Goal: Information Seeking & Learning: Learn about a topic

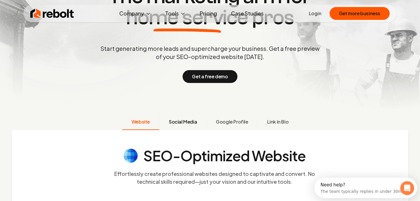
click at [193, 123] on span "Social Media" at bounding box center [183, 121] width 28 height 7
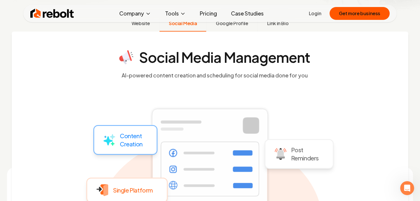
scroll to position [198, 0]
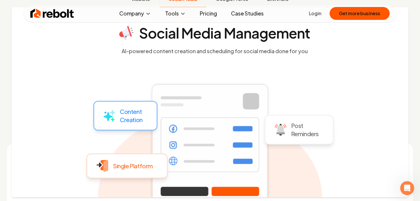
click at [213, 13] on link "Pricing" at bounding box center [208, 14] width 27 height 12
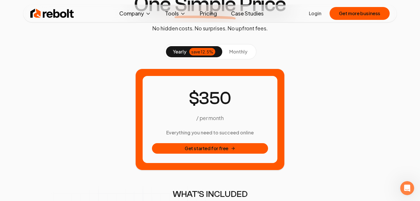
scroll to position [53, 0]
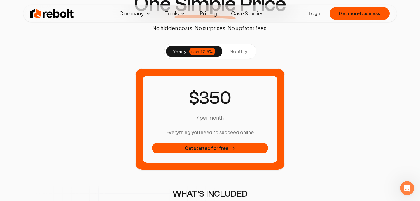
click at [234, 56] on button "monthly" at bounding box center [238, 51] width 32 height 11
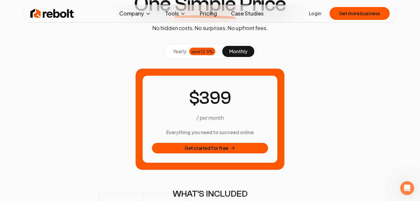
click at [178, 52] on span "yearly" at bounding box center [179, 51] width 13 height 7
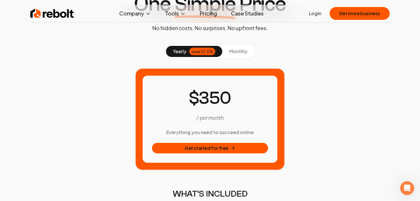
click at [232, 46] on button "monthly" at bounding box center [238, 51] width 32 height 11
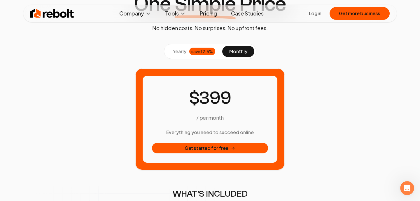
click at [178, 49] on span "yearly" at bounding box center [179, 51] width 13 height 7
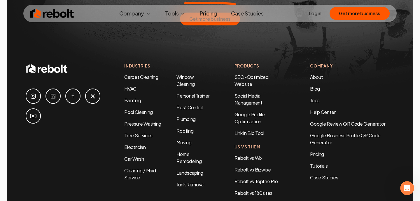
scroll to position [1096, 0]
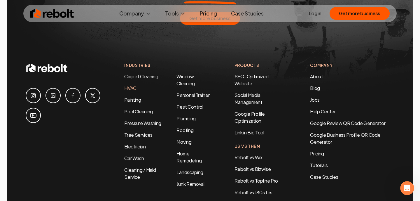
click at [132, 85] on link "HVAC" at bounding box center [130, 88] width 12 height 6
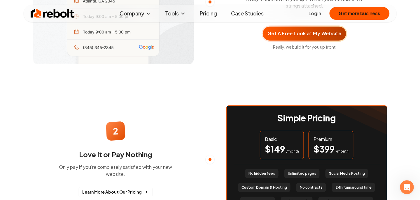
scroll to position [474, 0]
